Goal: Complete application form: Complete application form

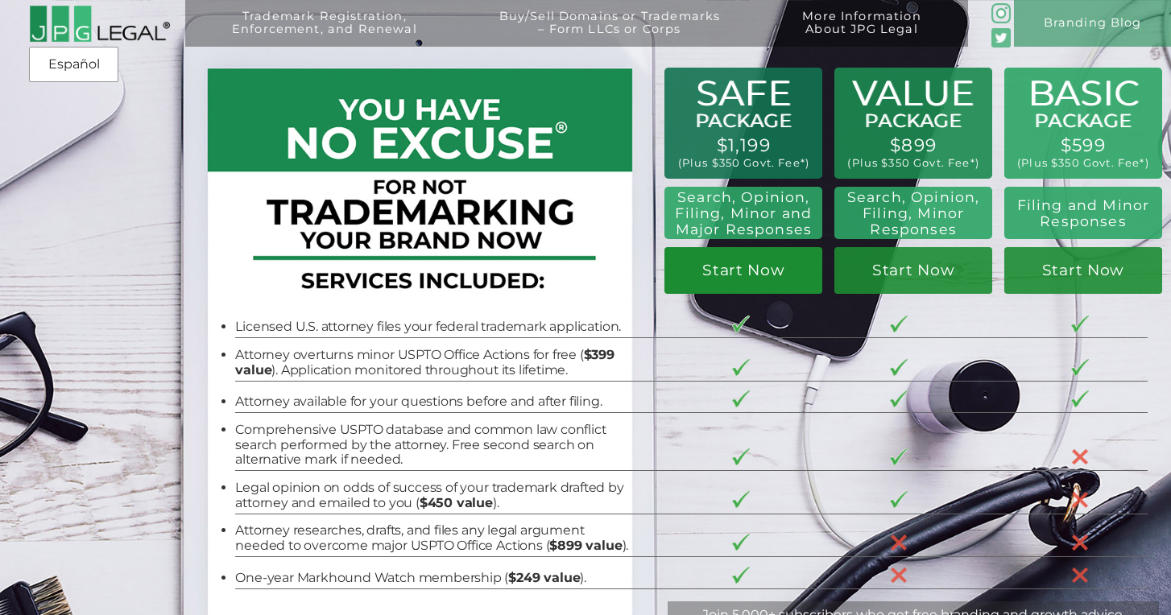
click at [742, 271] on link "Start Now" at bounding box center [743, 270] width 158 height 46
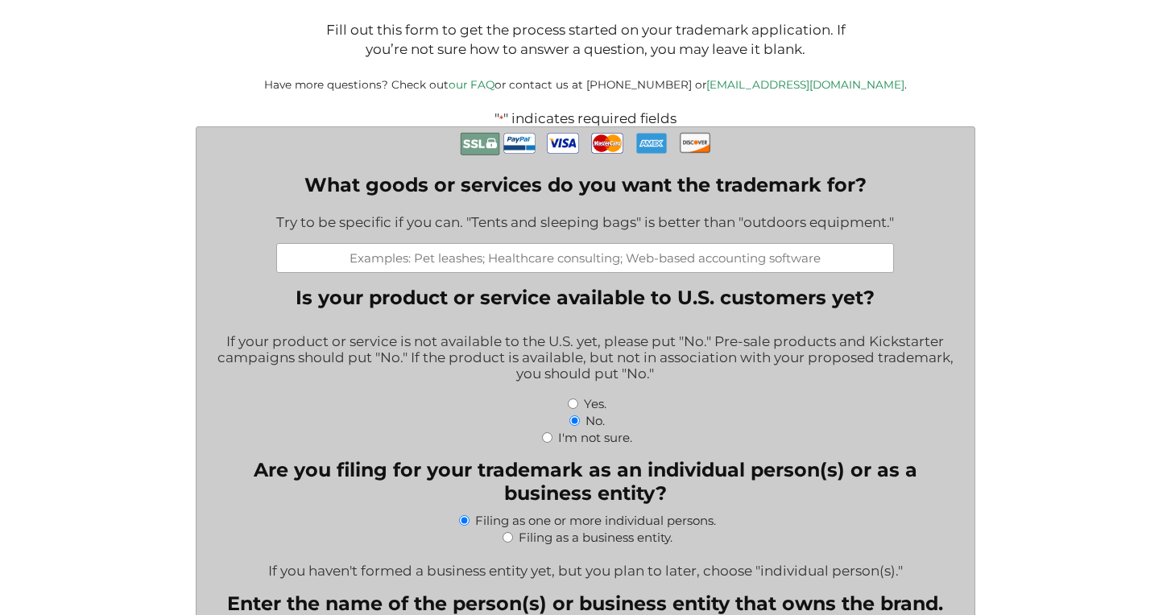
scroll to position [356, 0]
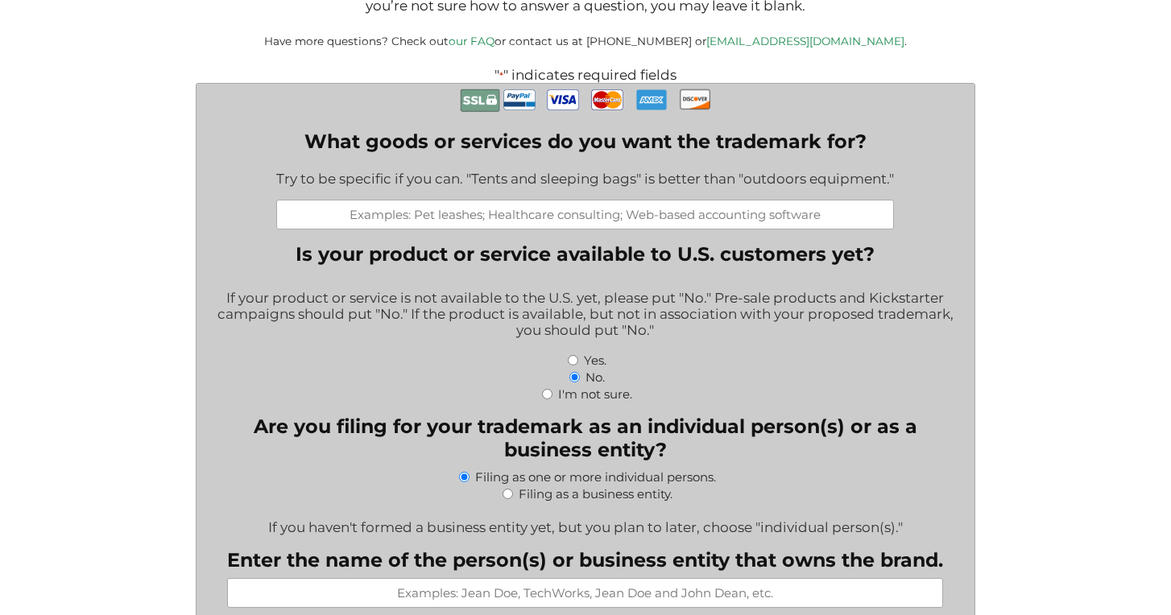
click at [529, 216] on input "What goods or services do you want the trademark for?" at bounding box center [585, 215] width 618 height 30
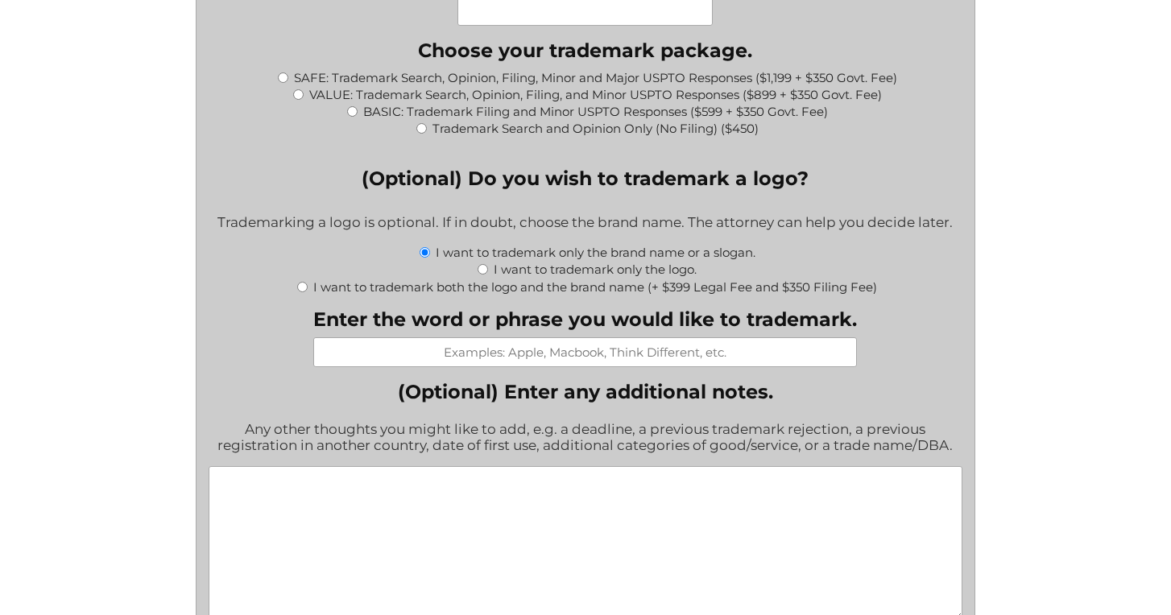
scroll to position [1743, 0]
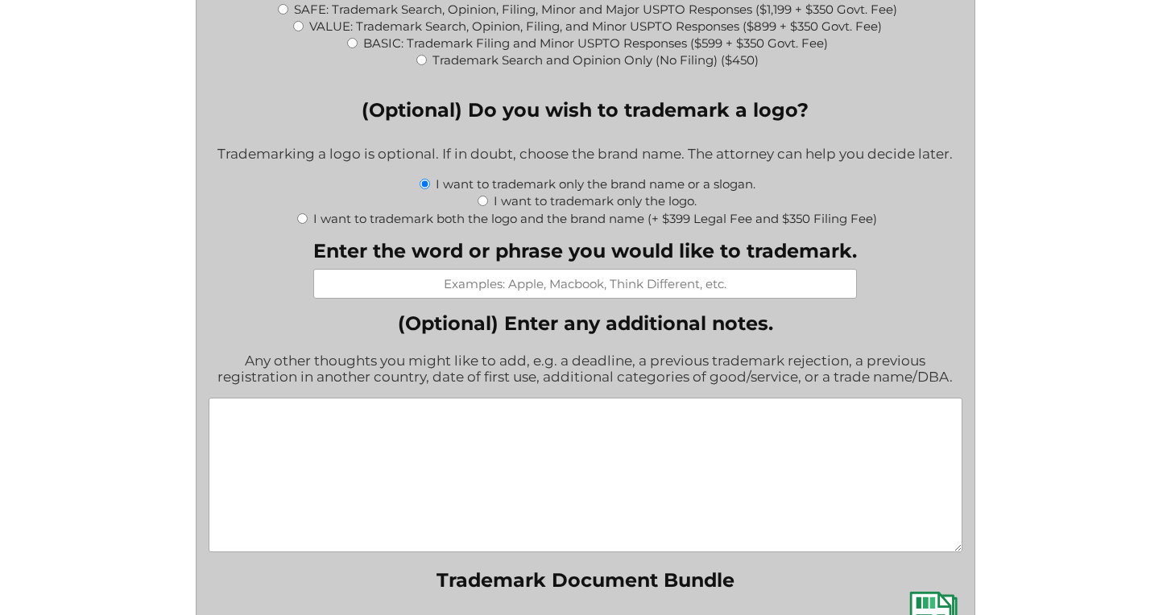
click at [466, 226] on label "I want to trademark both the logo and the brand name (+ $399 Legal Fee and $350…" at bounding box center [595, 218] width 564 height 15
click at [308, 224] on input "I want to trademark both the logo and the brand name (+ $399 Legal Fee and $350…" at bounding box center [302, 218] width 10 height 10
radio input "true"
type input "$749.00"
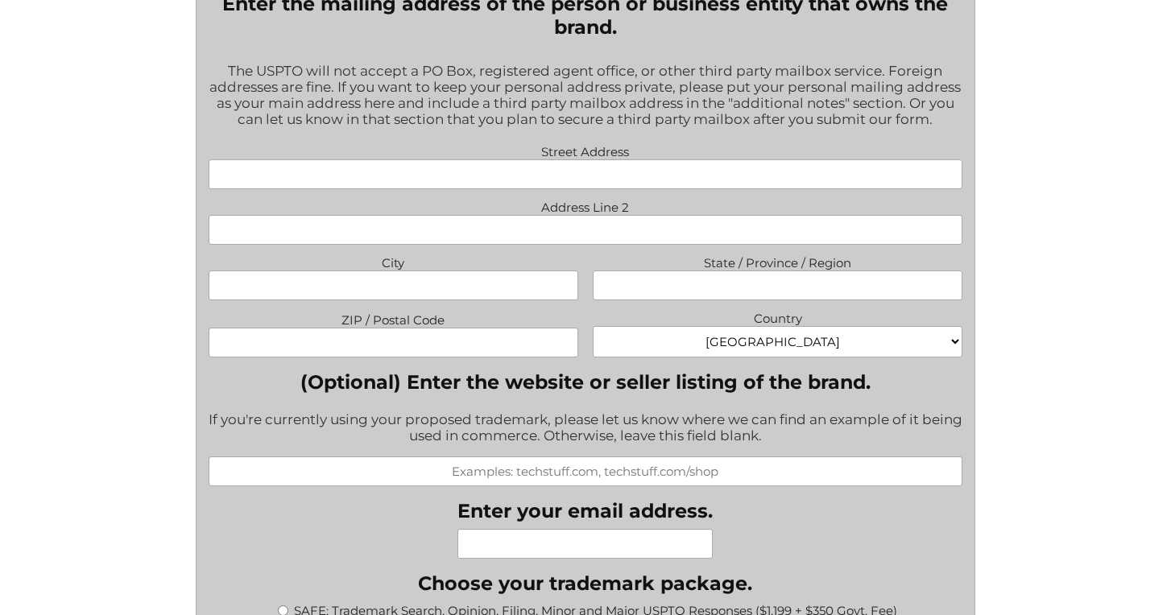
scroll to position [1394, 0]
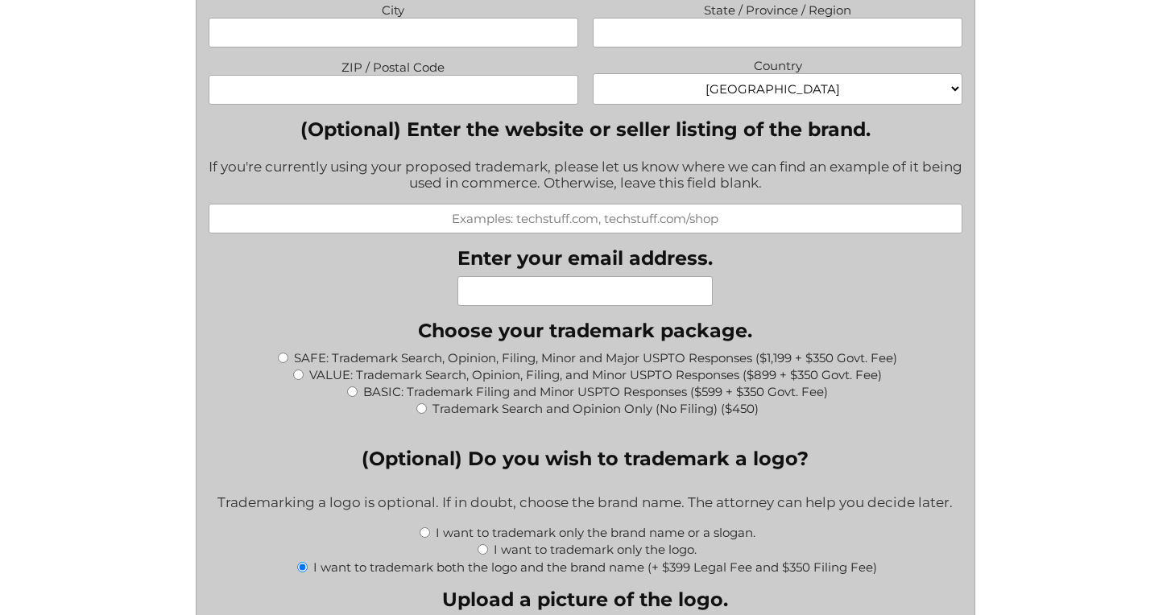
click at [283, 363] on input "SAFE: Trademark Search, Opinion, Filing, Minor and Major USPTO Responses ($1,19…" at bounding box center [283, 358] width 10 height 10
radio input "true"
type input "$2,298.00"
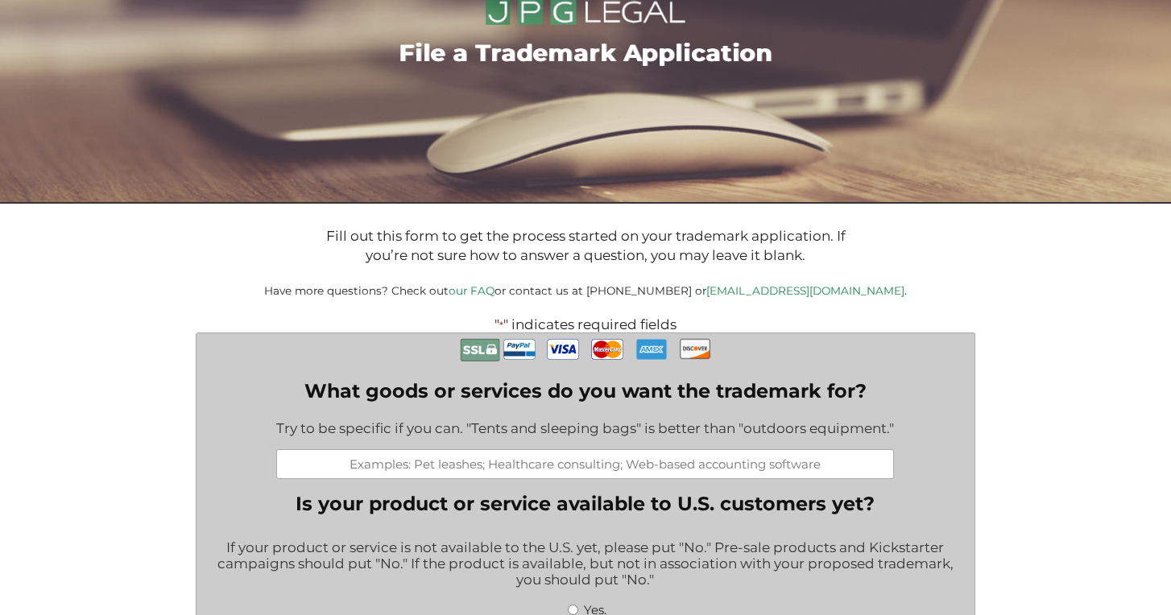
scroll to position [0, 0]
